Goal: Task Accomplishment & Management: Manage account settings

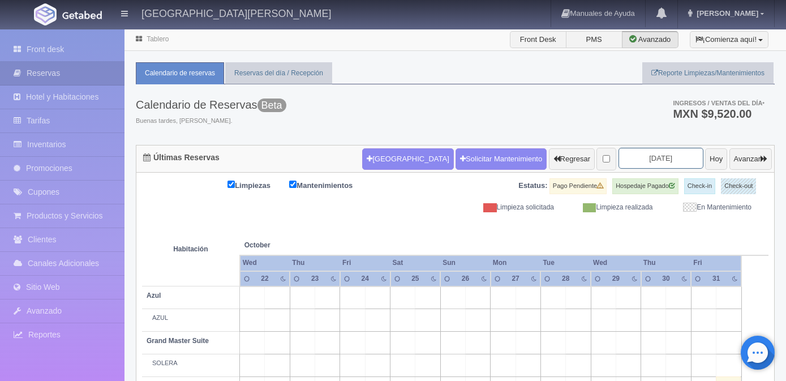
click at [632, 157] on input "[DATE]" at bounding box center [661, 158] width 85 height 21
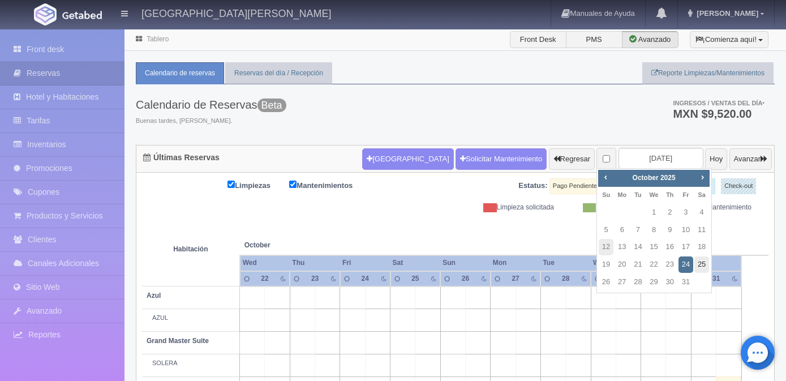
click at [697, 262] on link "25" at bounding box center [701, 264] width 15 height 16
type input "[DATE]"
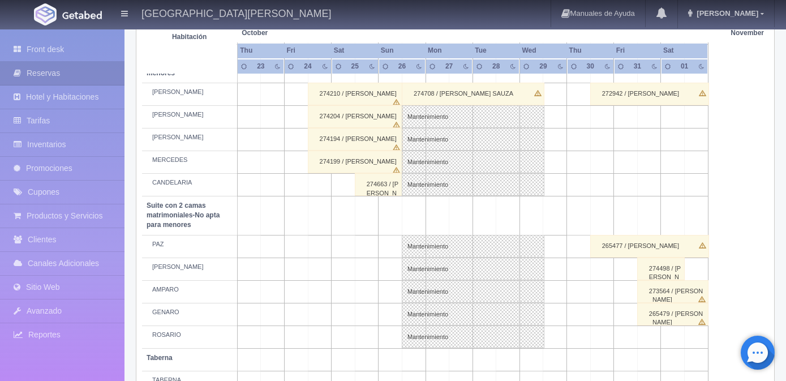
scroll to position [825, 0]
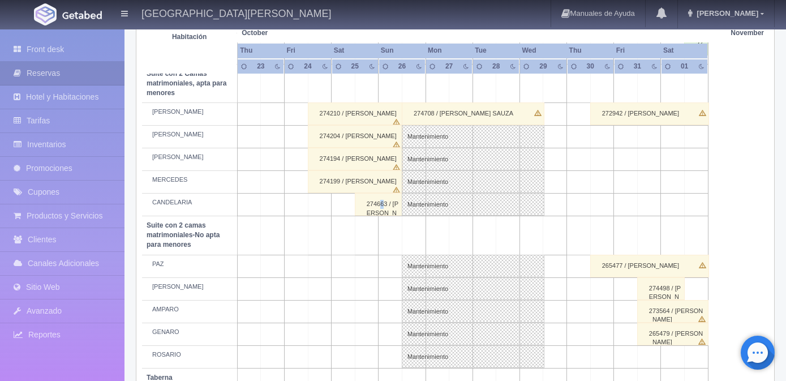
click at [381, 206] on div "274663 / [PERSON_NAME]" at bounding box center [379, 204] width 48 height 23
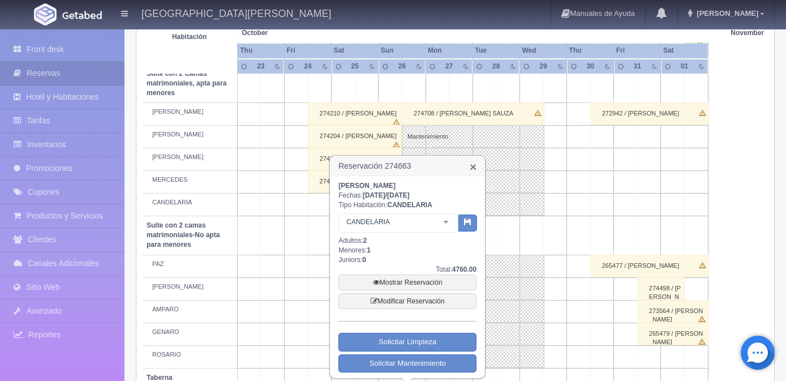
click at [473, 164] on link "×" at bounding box center [473, 167] width 7 height 12
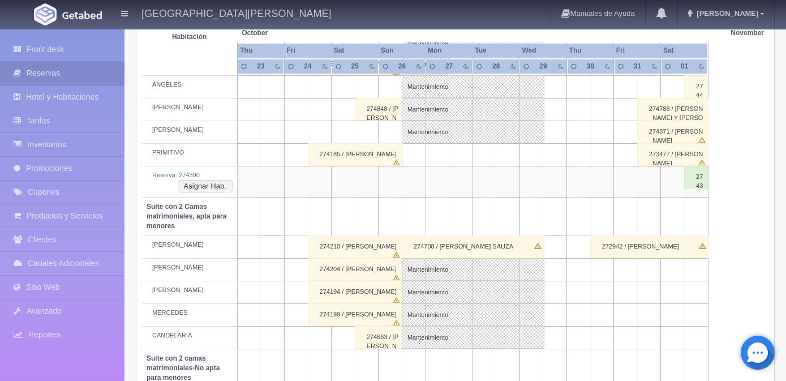
scroll to position [769, 0]
